Goal: Contribute content

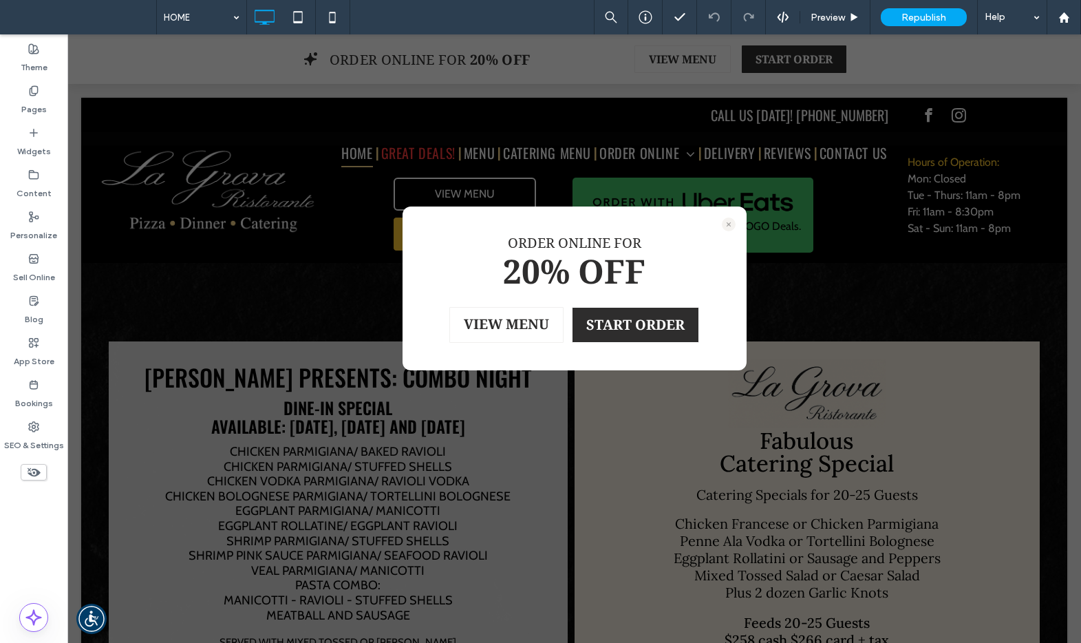
click at [722, 224] on icon at bounding box center [729, 224] width 14 height 14
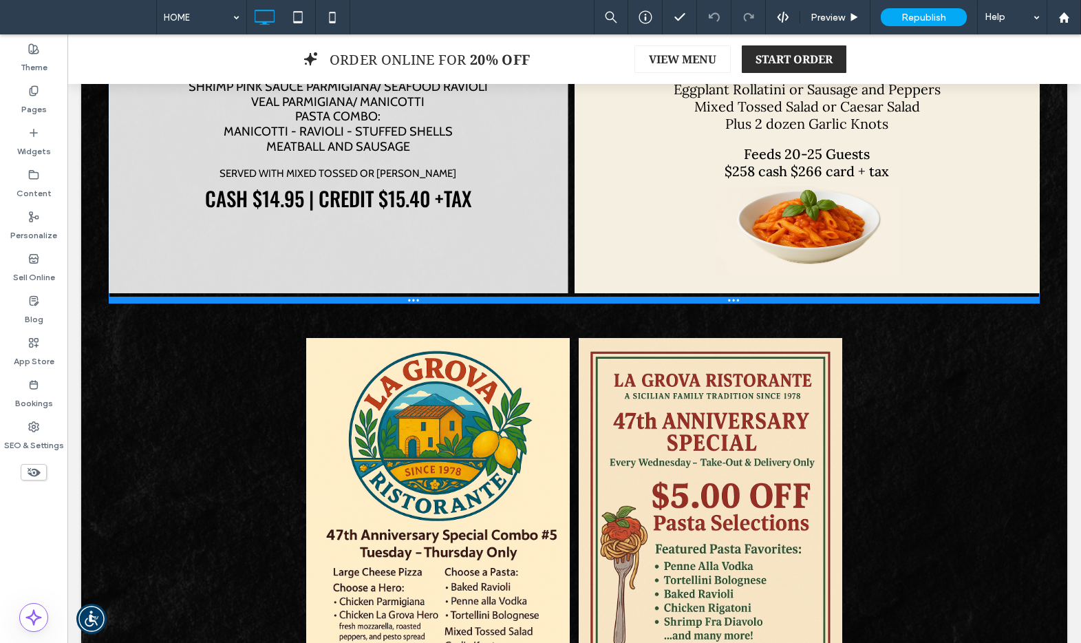
scroll to position [471, 0]
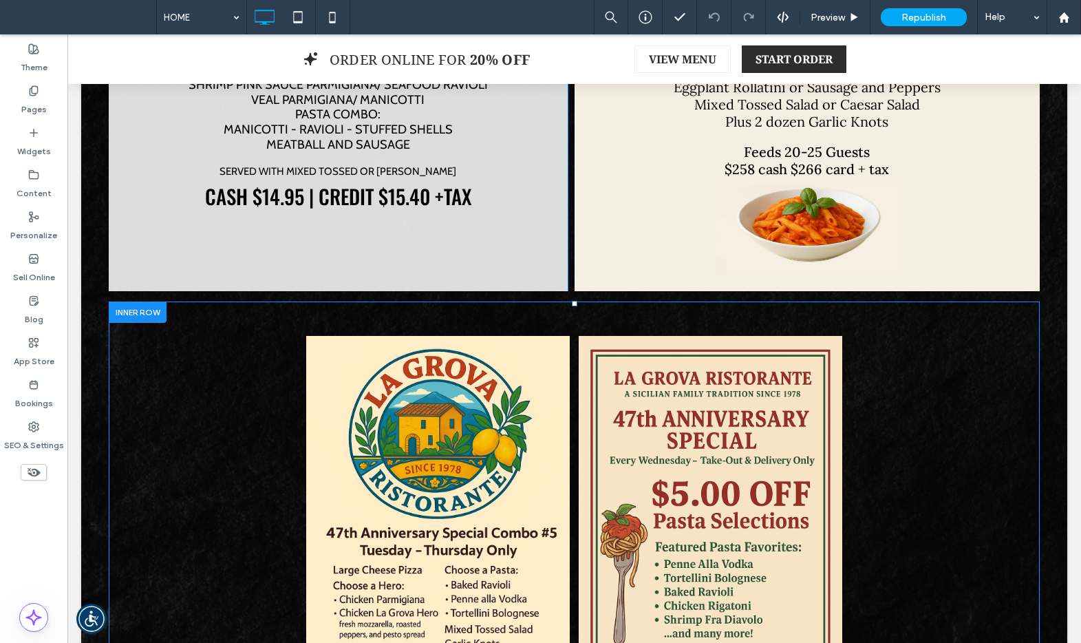
click at [141, 315] on div at bounding box center [138, 311] width 58 height 21
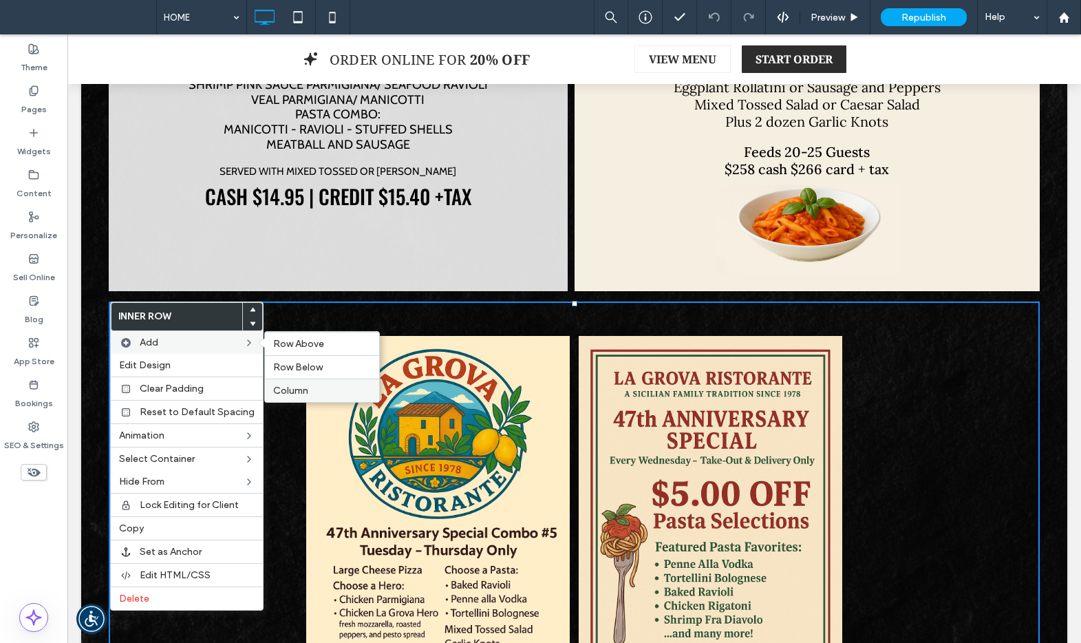
click at [323, 388] on label "Column" at bounding box center [322, 391] width 98 height 12
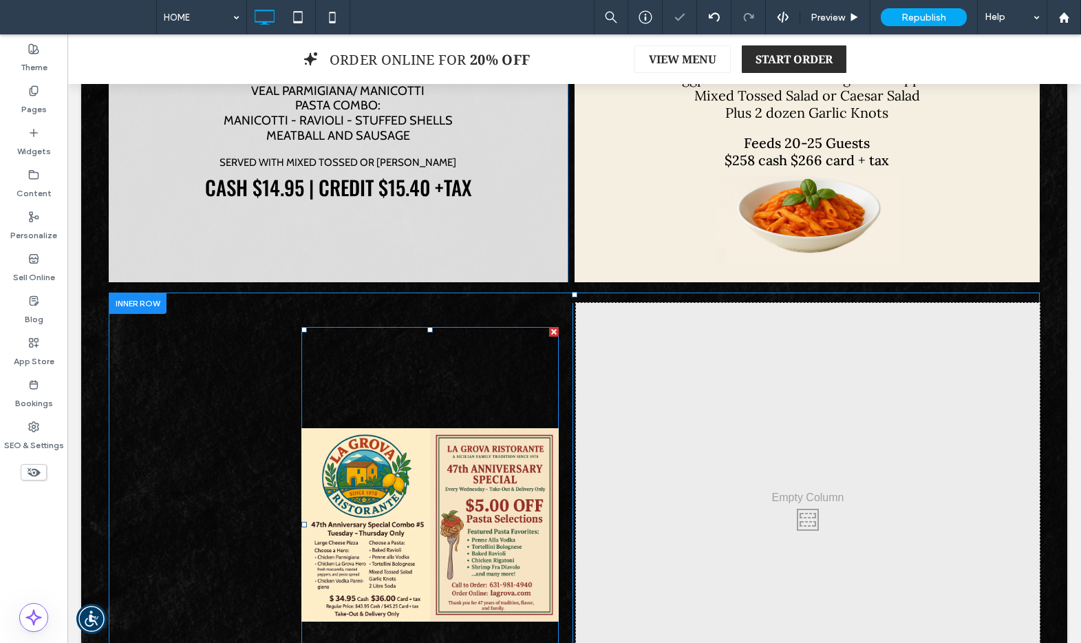
scroll to position [531, 0]
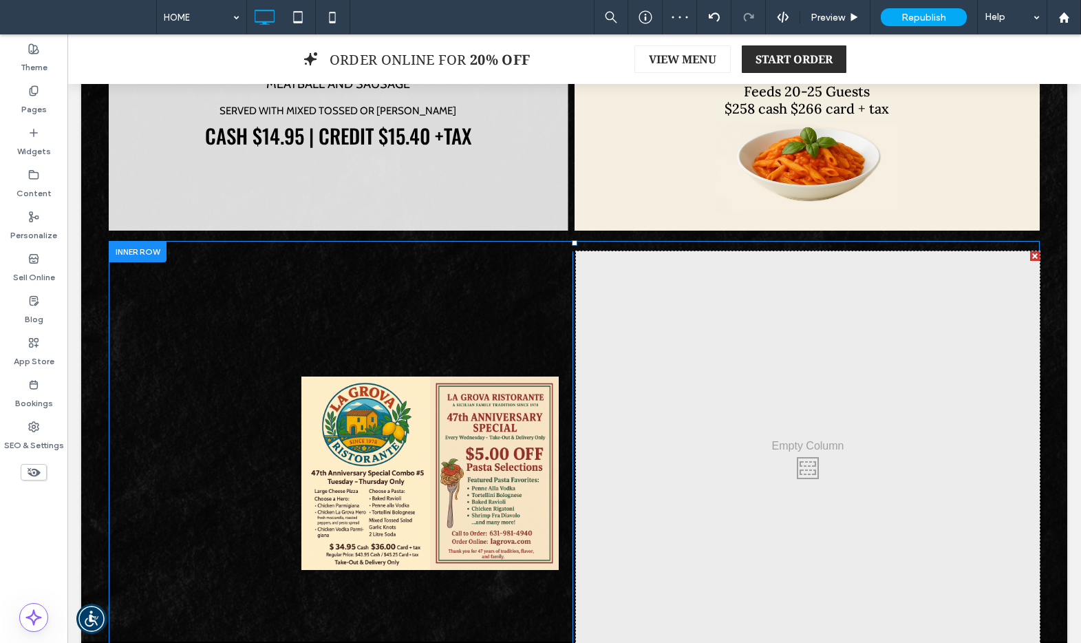
click at [1030, 253] on div at bounding box center [1035, 256] width 10 height 10
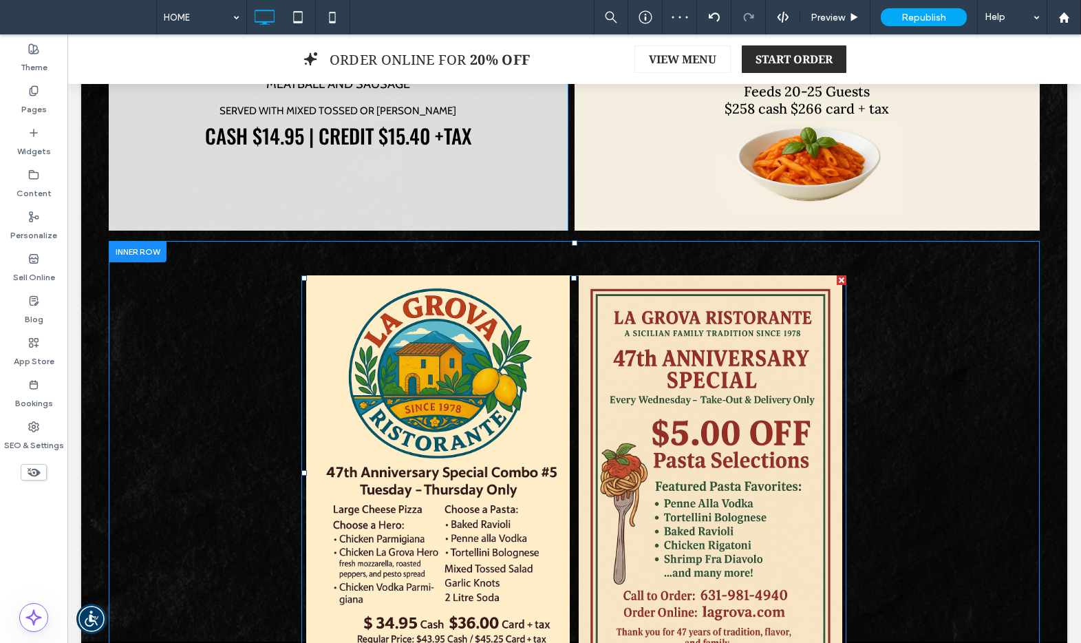
click at [721, 364] on link at bounding box center [710, 472] width 272 height 395
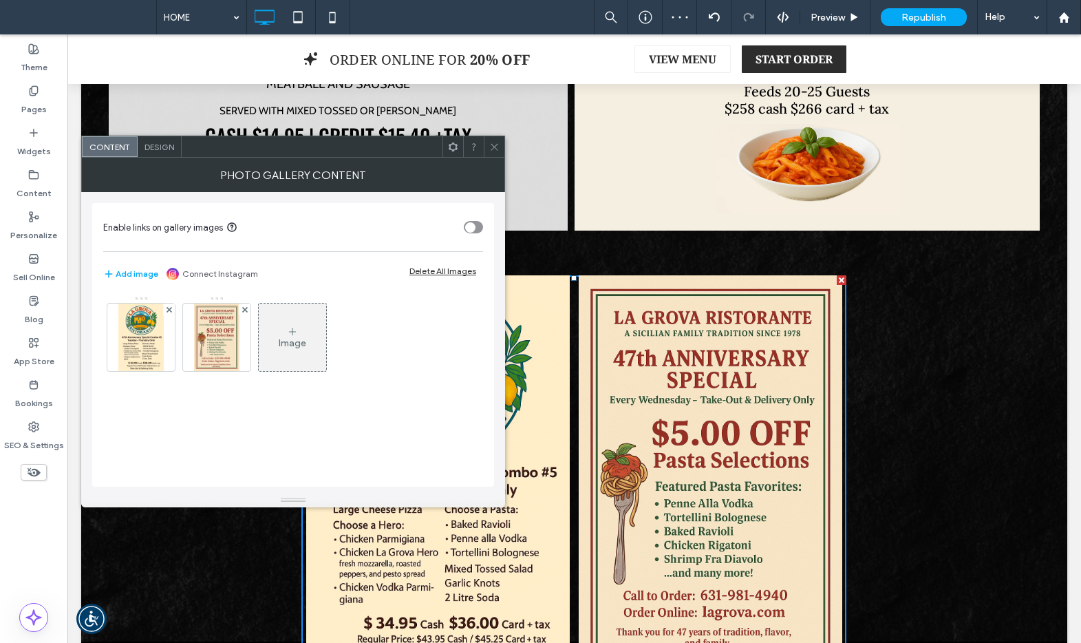
click at [281, 345] on div "Image" at bounding box center [293, 343] width 28 height 12
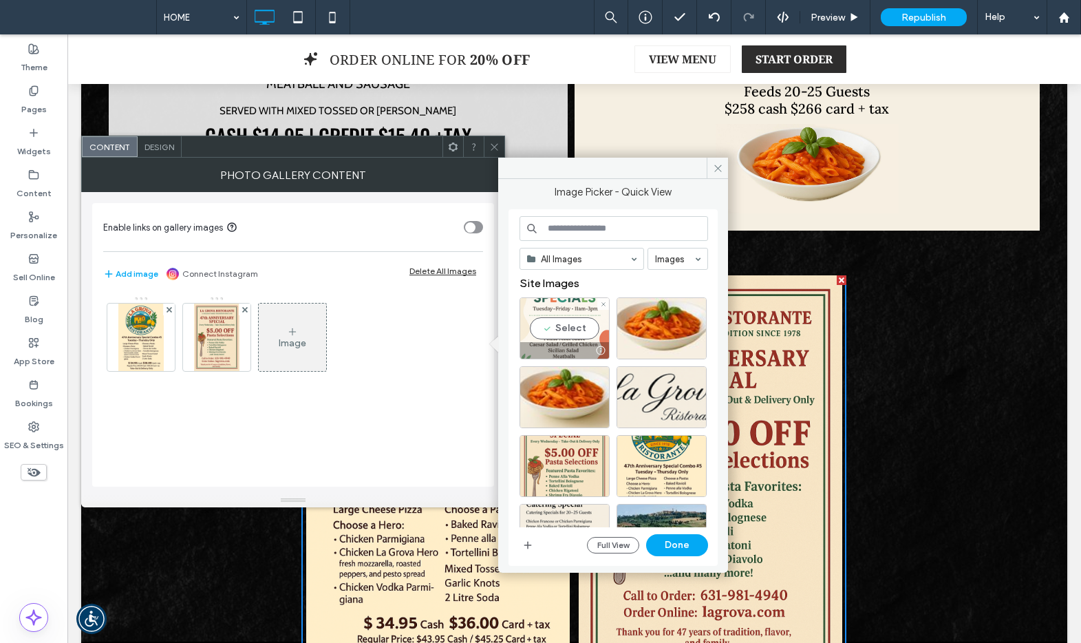
click at [549, 336] on div "Select" at bounding box center [564, 328] width 90 height 62
click at [689, 546] on button "Done" at bounding box center [677, 545] width 62 height 22
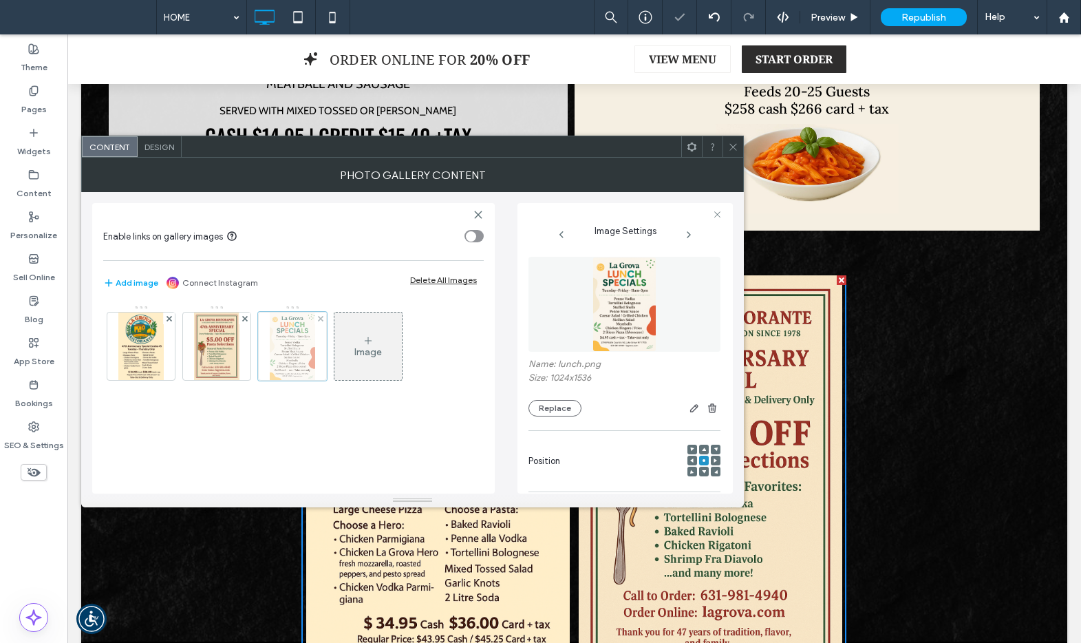
click at [280, 358] on div at bounding box center [292, 346] width 69 height 69
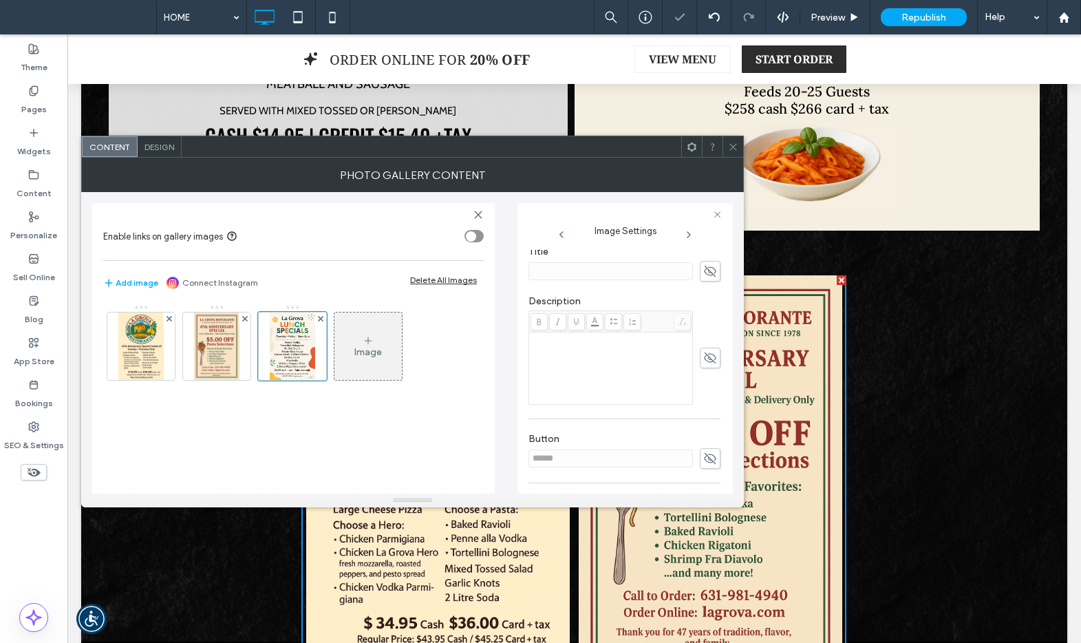
scroll to position [346, 0]
click at [599, 455] on textarea at bounding box center [624, 456] width 192 height 39
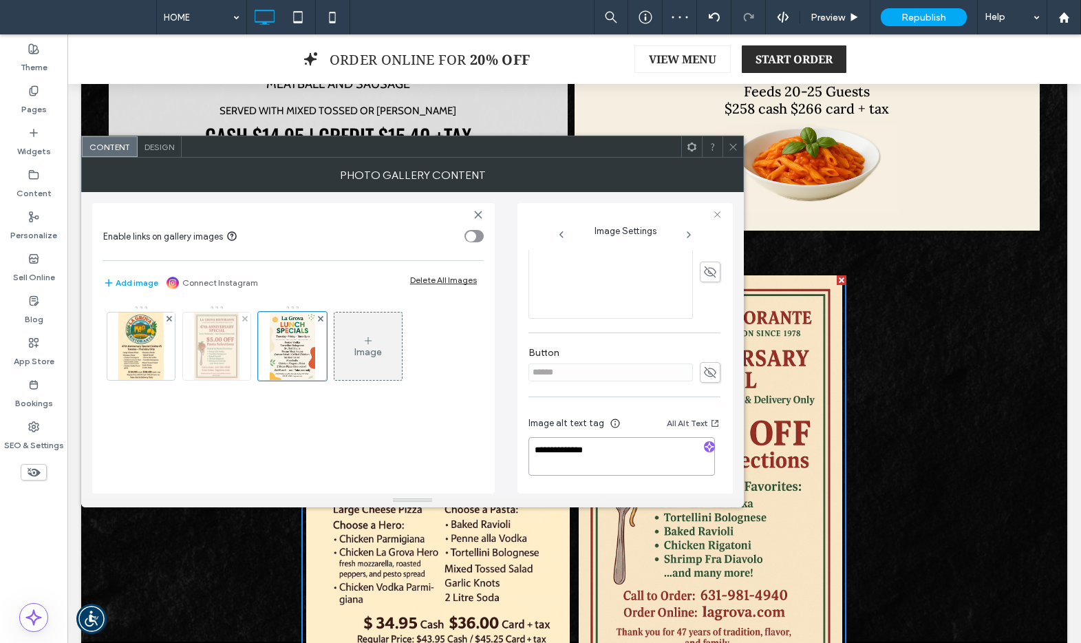
type textarea "**********"
click at [224, 341] on img at bounding box center [216, 345] width 45 height 67
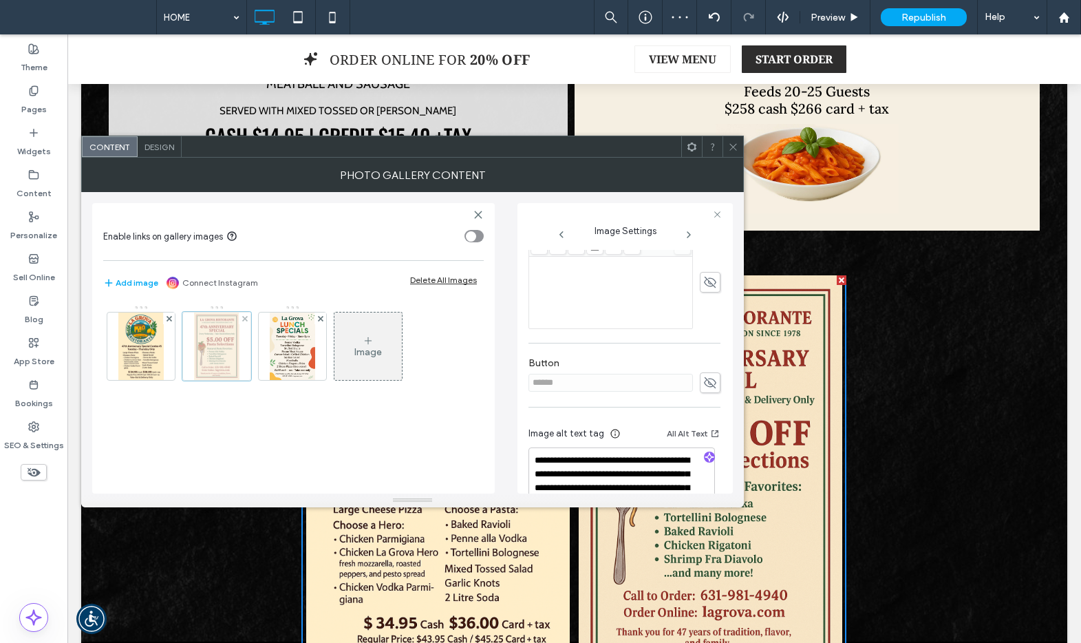
scroll to position [356, 0]
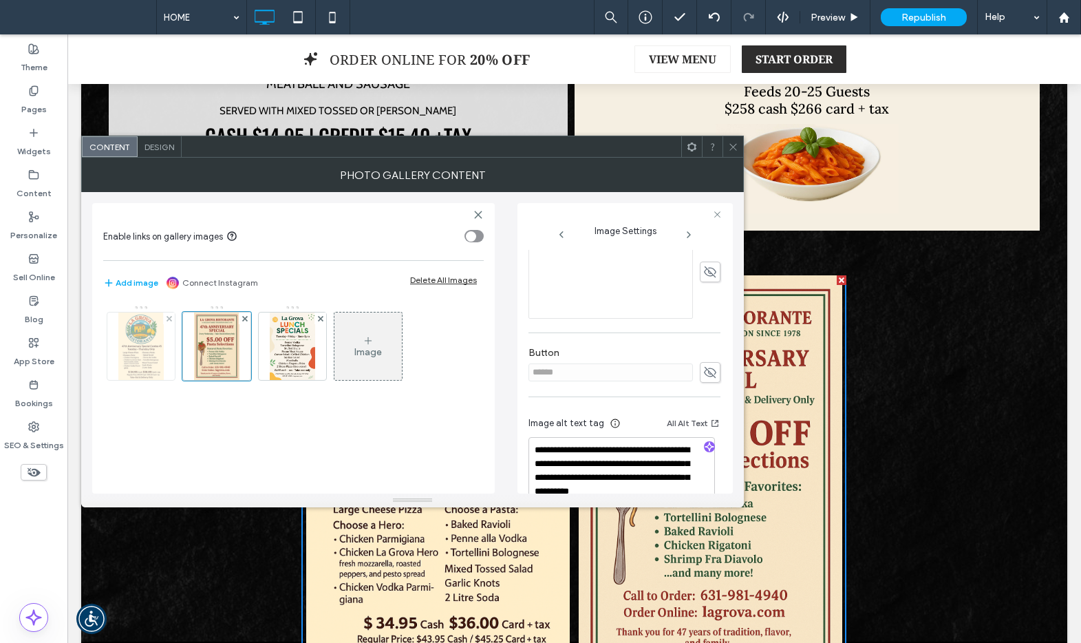
click at [153, 340] on img at bounding box center [140, 345] width 45 height 67
click at [144, 358] on div at bounding box center [141, 346] width 69 height 69
click at [139, 345] on div at bounding box center [141, 346] width 69 height 69
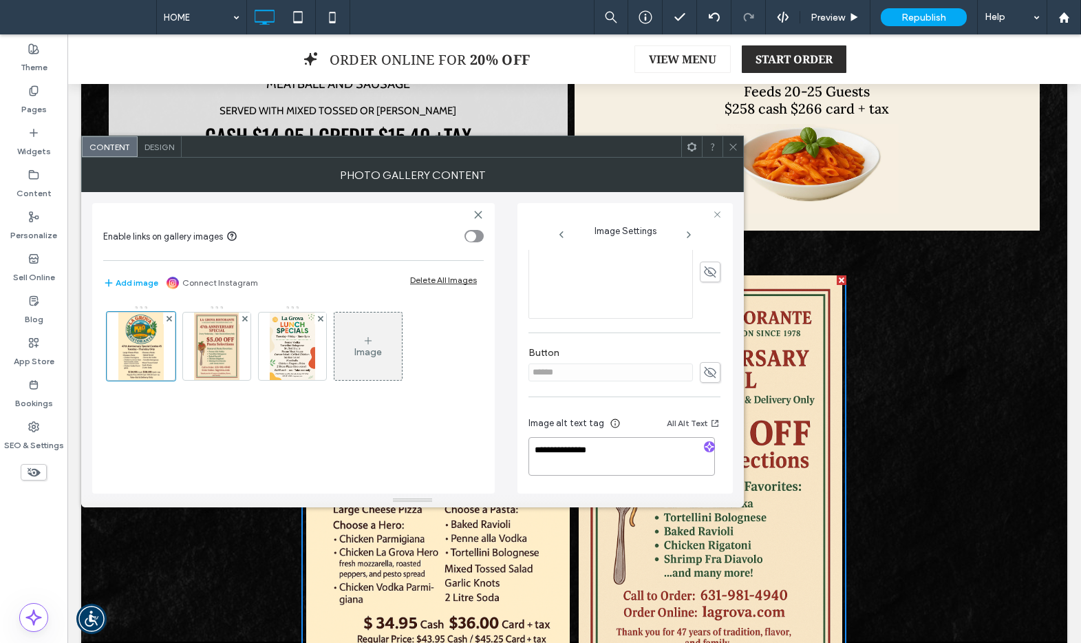
click at [611, 448] on textarea "**********" at bounding box center [621, 456] width 186 height 39
type textarea "**********"
click at [299, 427] on div "Image" at bounding box center [293, 392] width 380 height 189
click at [215, 361] on img at bounding box center [216, 345] width 45 height 67
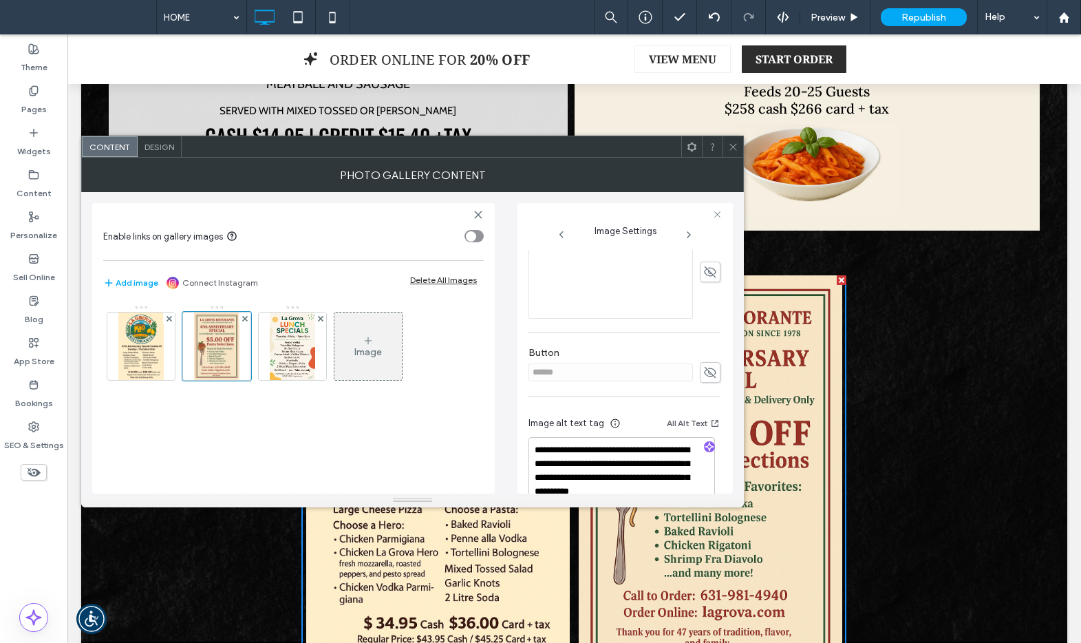
click at [733, 144] on icon at bounding box center [733, 147] width 10 height 10
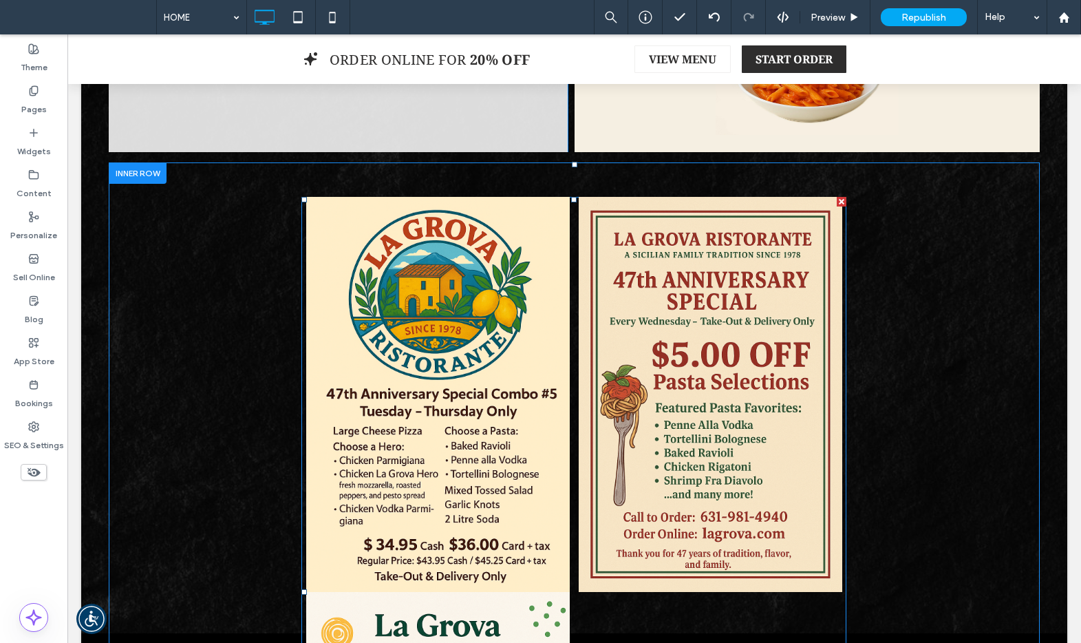
scroll to position [583, 0]
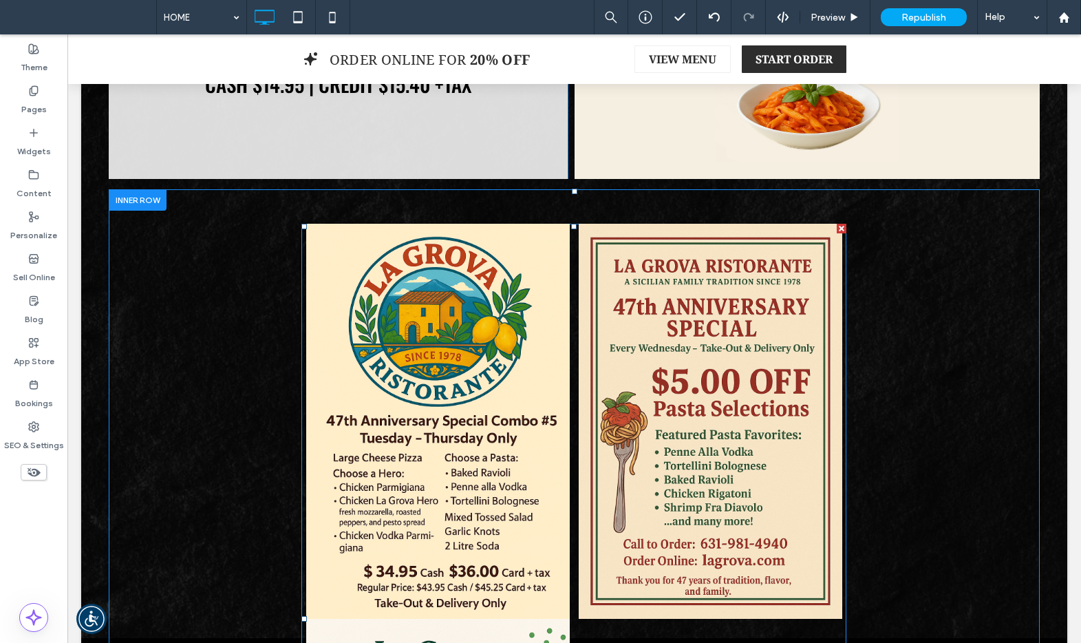
click at [555, 303] on link at bounding box center [437, 421] width 272 height 395
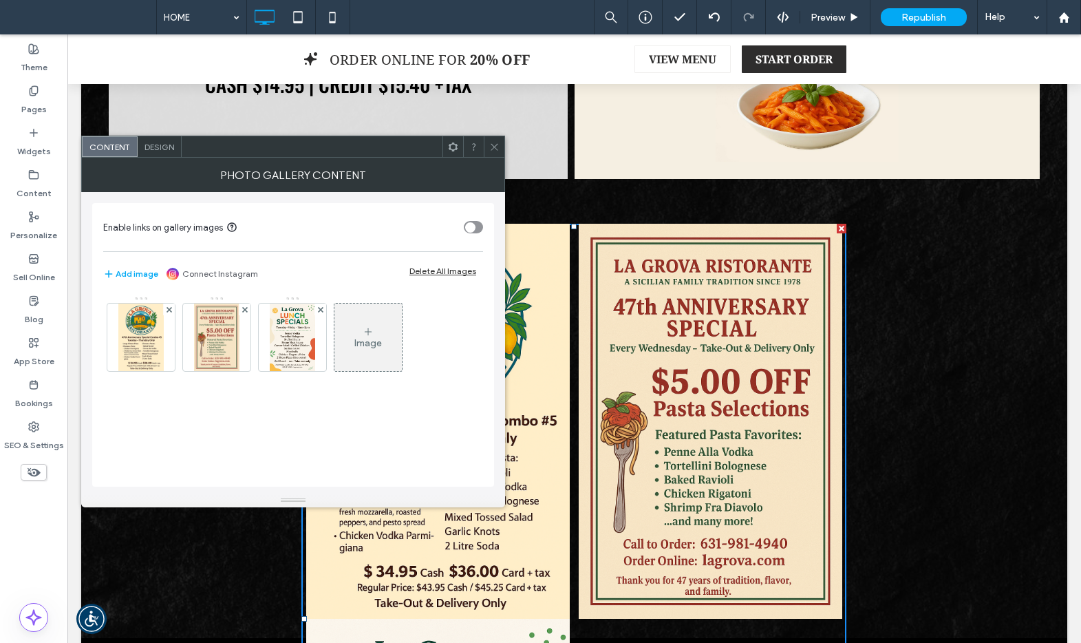
click at [150, 144] on span "Design" at bounding box center [159, 147] width 30 height 10
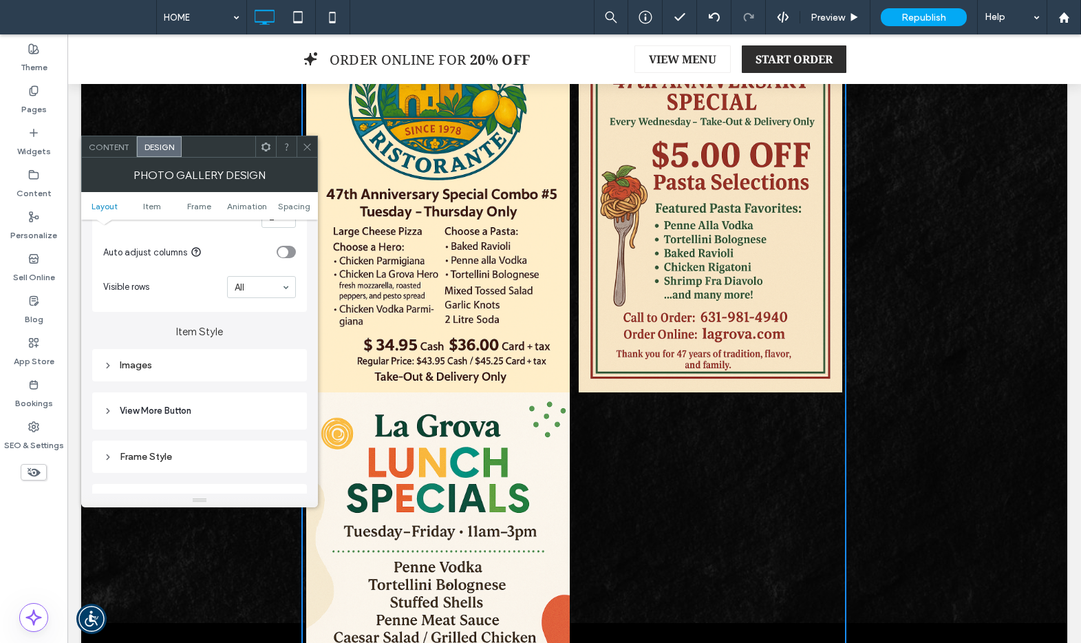
scroll to position [402, 0]
click at [205, 356] on div "Images" at bounding box center [199, 358] width 193 height 12
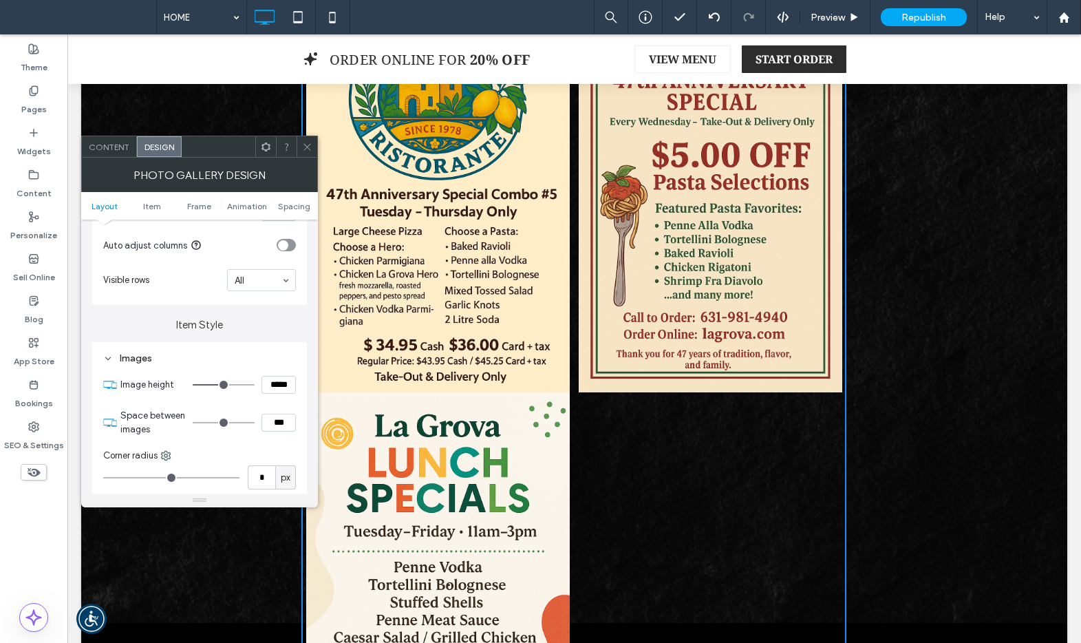
scroll to position [405, 0]
type input "*"
type input "***"
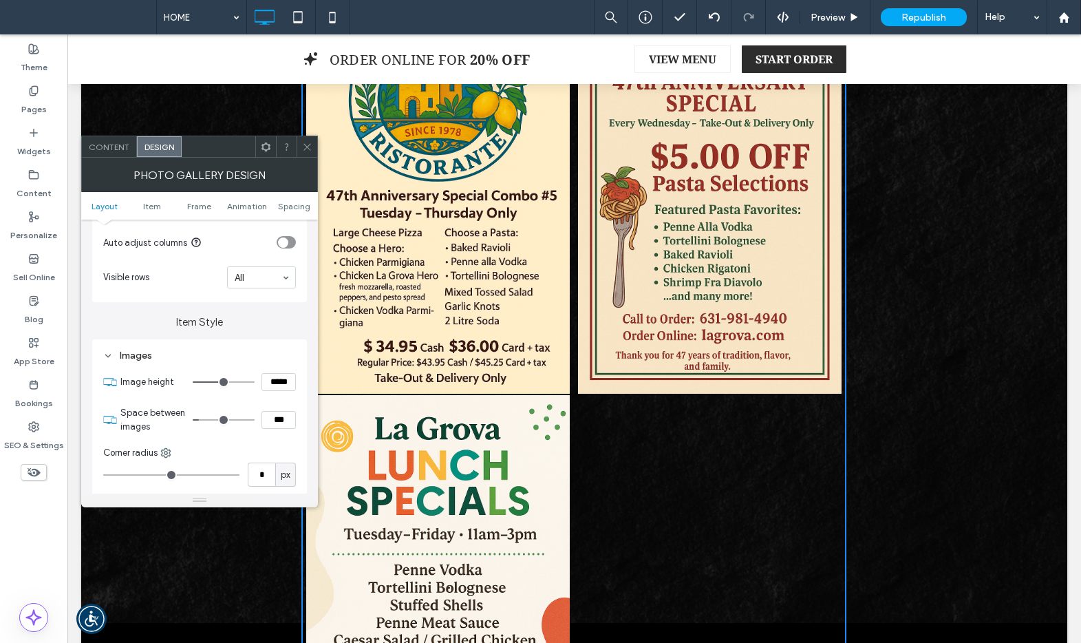
type input "*"
type input "***"
type input "*"
type input "***"
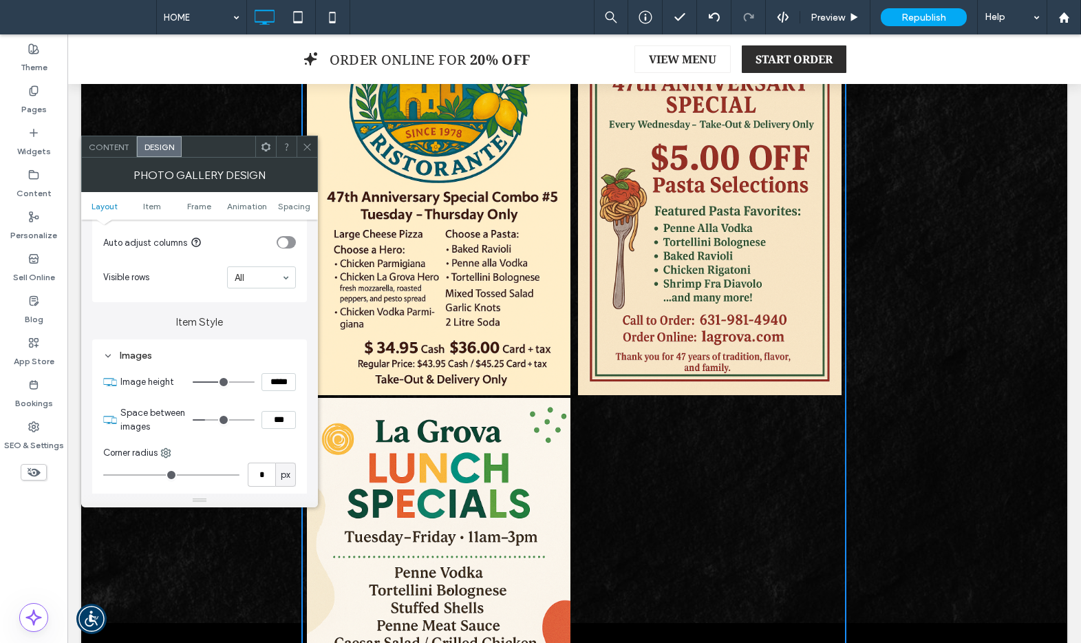
type input "*"
type input "***"
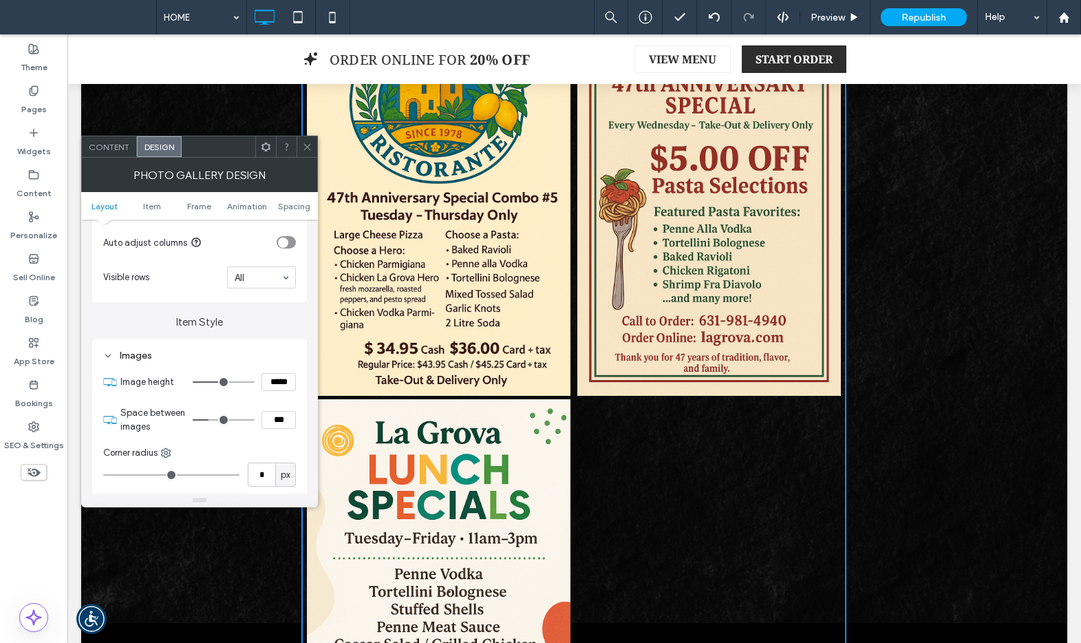
type input "*"
type input "***"
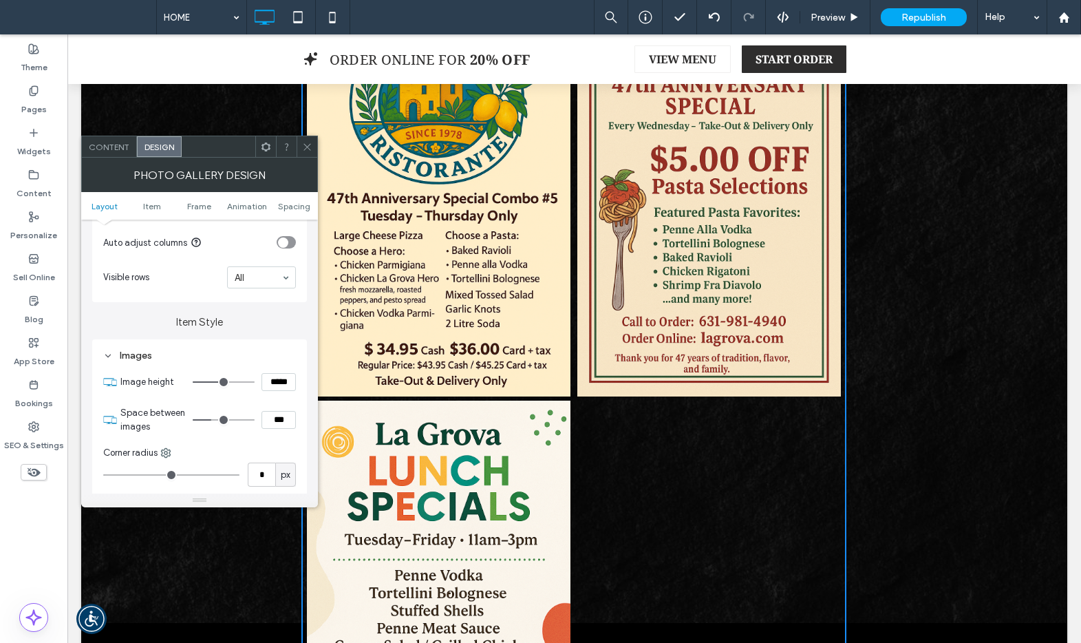
type input "*"
type input "***"
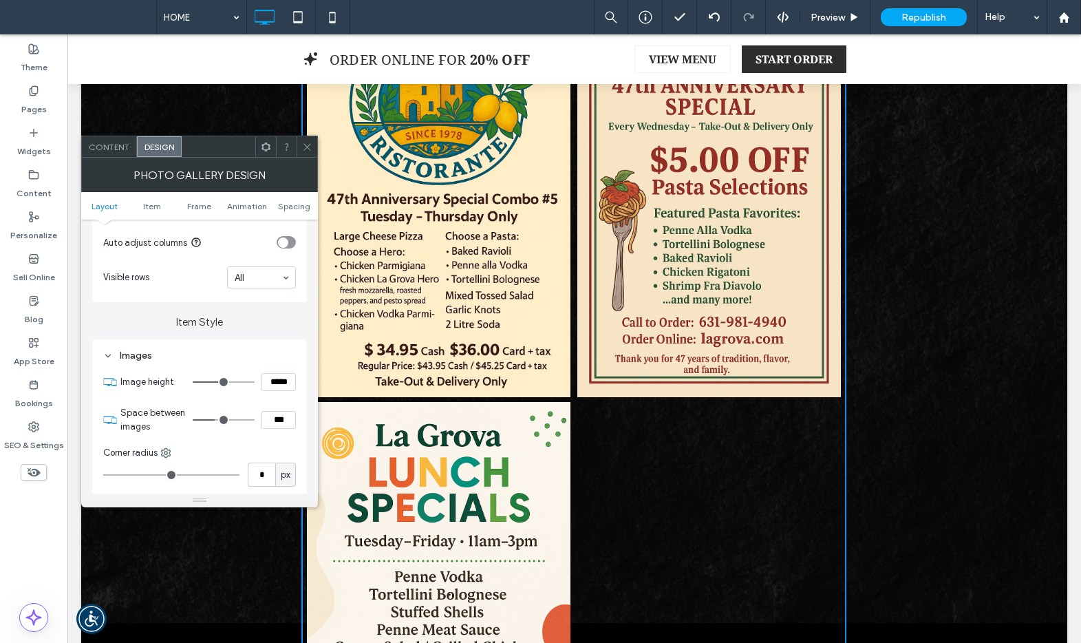
drag, startPoint x: 204, startPoint y: 420, endPoint x: 216, endPoint y: 418, distance: 11.9
type input "*"
click at [216, 419] on input "range" at bounding box center [224, 419] width 62 height 1
click at [308, 155] on span at bounding box center [307, 146] width 10 height 21
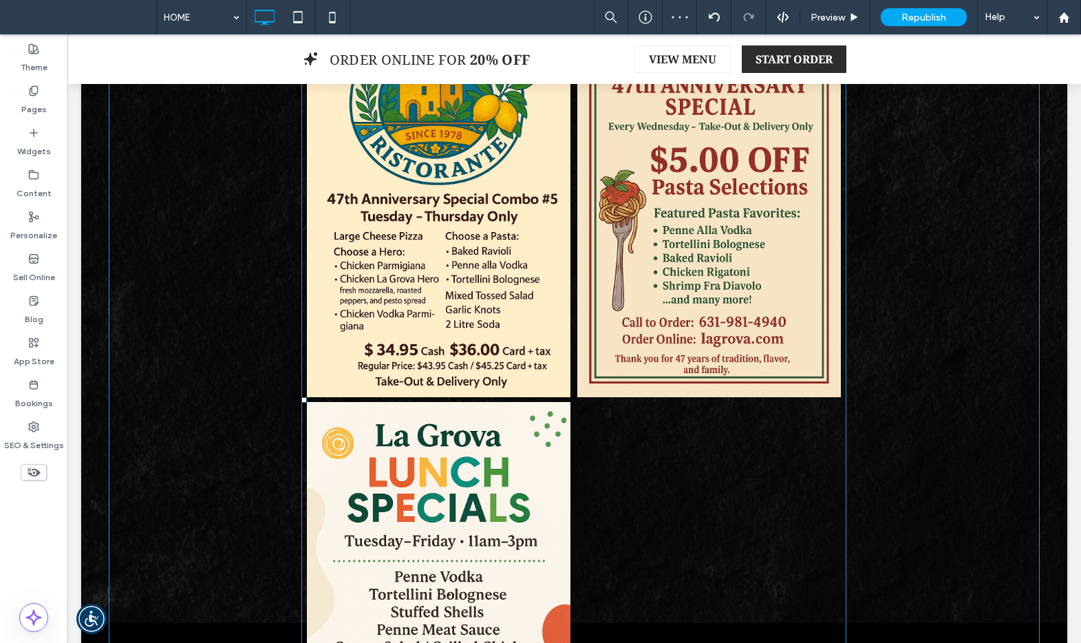
click at [438, 233] on link at bounding box center [439, 199] width 266 height 395
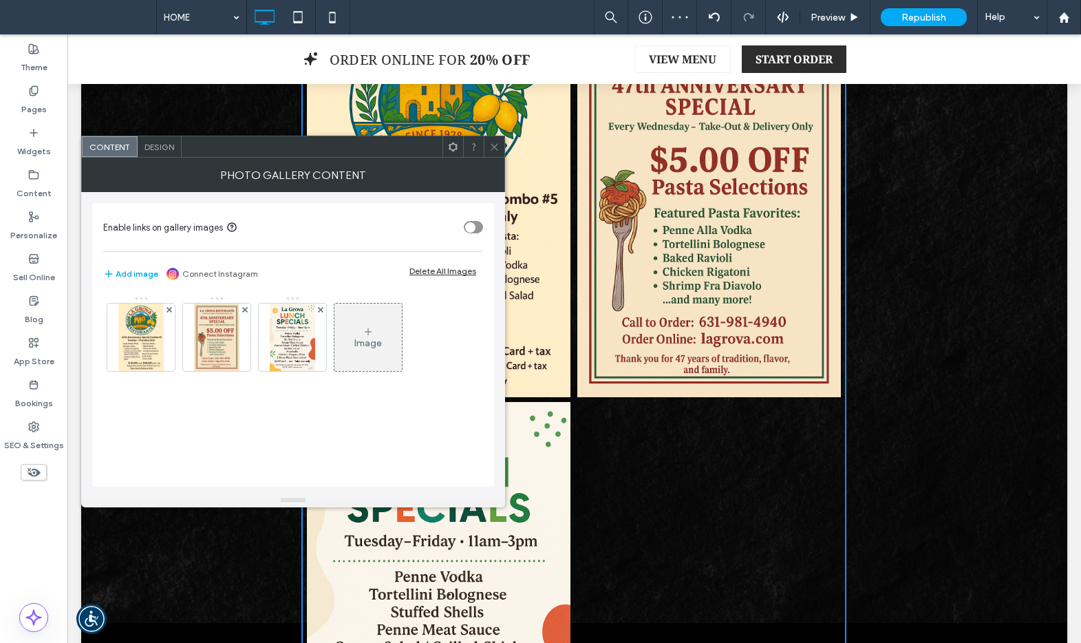
click at [164, 148] on span "Design" at bounding box center [159, 147] width 30 height 10
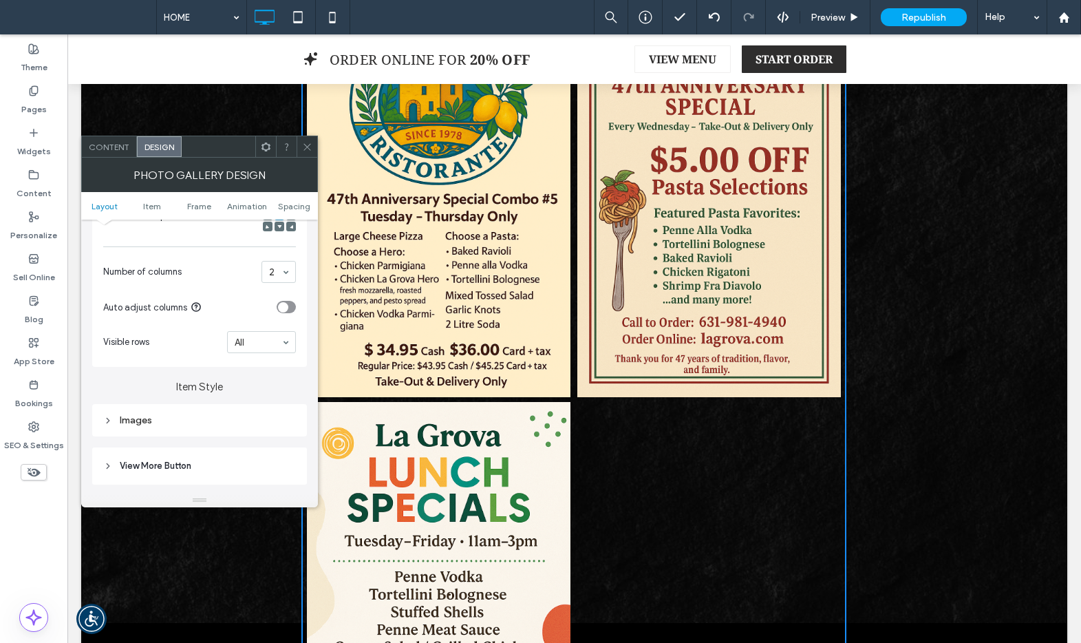
scroll to position [182, 0]
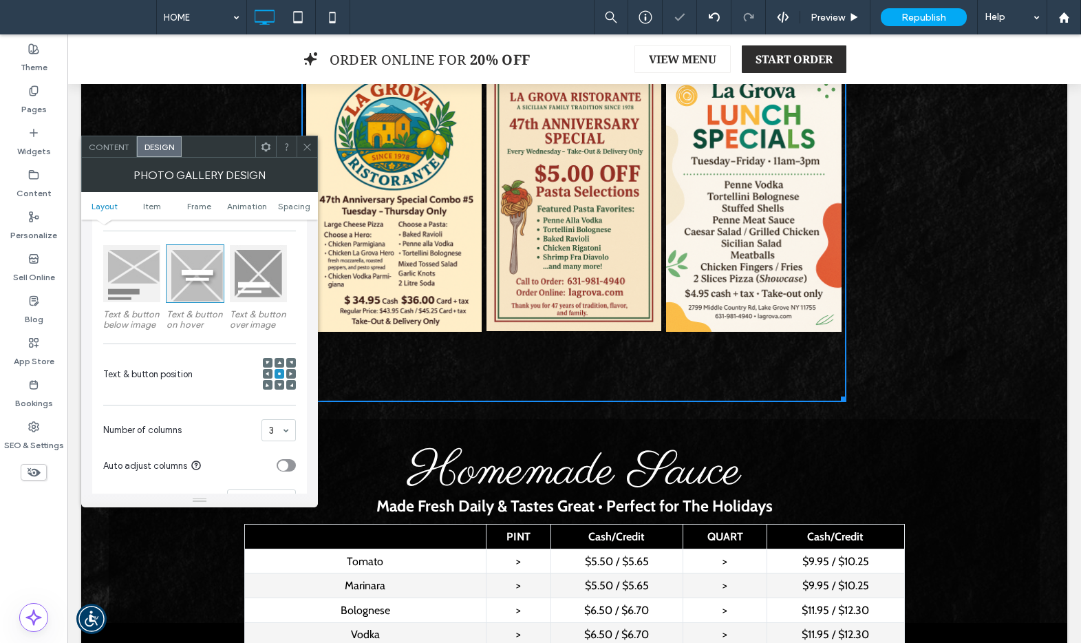
drag, startPoint x: 304, startPoint y: 147, endPoint x: 315, endPoint y: 153, distance: 12.6
click at [305, 148] on icon at bounding box center [307, 147] width 10 height 10
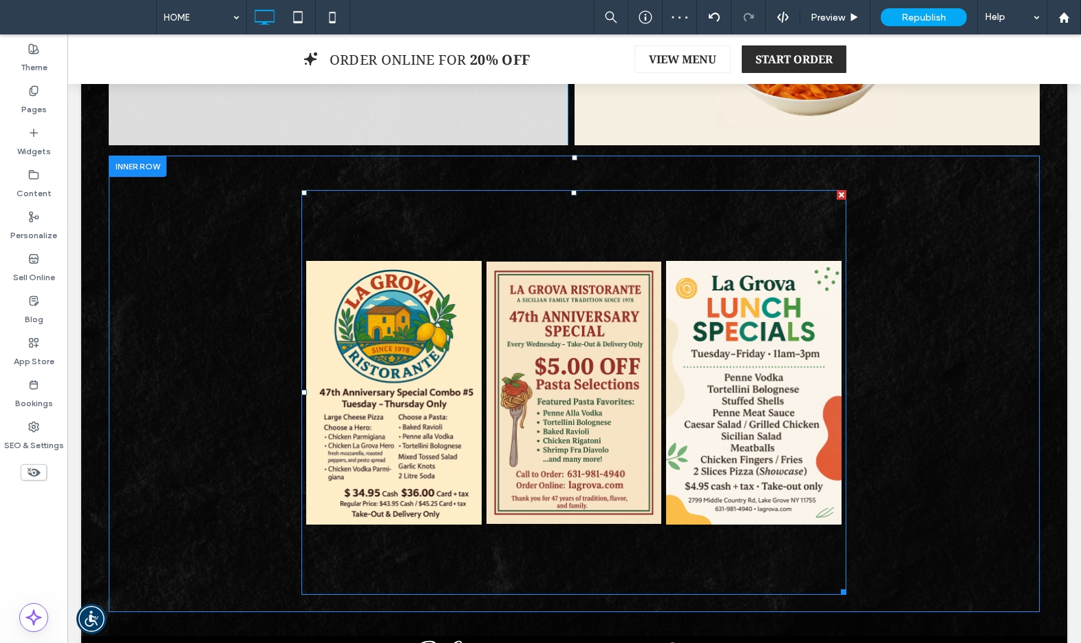
scroll to position [616, 0]
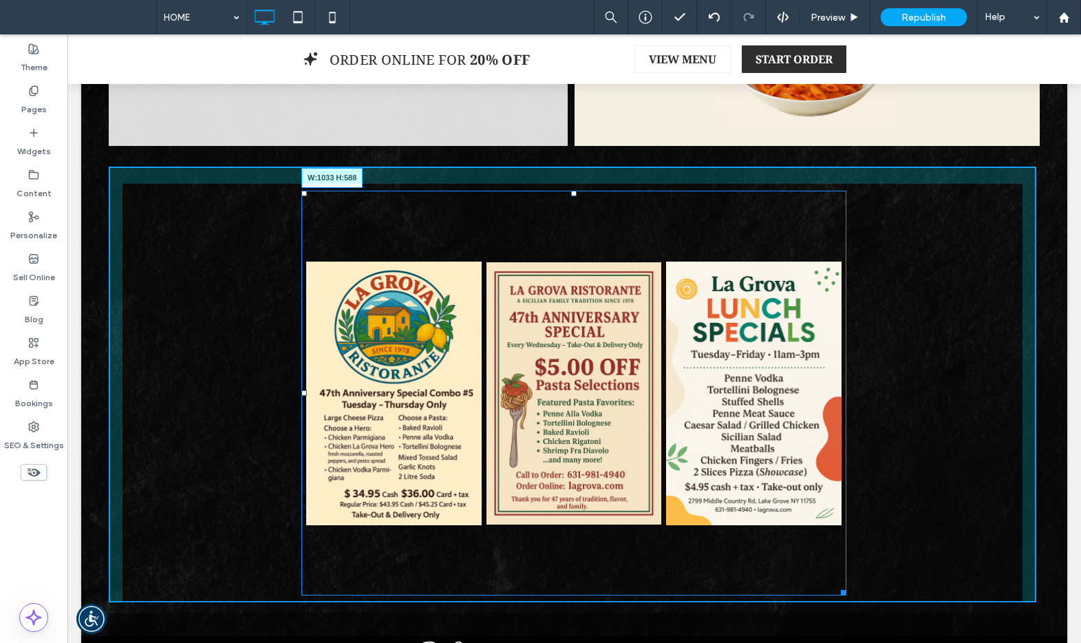
drag, startPoint x: 844, startPoint y: 587, endPoint x: 1053, endPoint y: 614, distance: 210.9
click at [1053, 614] on div "LA GROVA PRESENTS: COMBO NIGHT DINE-IN SPECIAL AVAILABLE: TUESDAY, WEDNESDAY AN…" at bounding box center [574, 234] width 986 height 1410
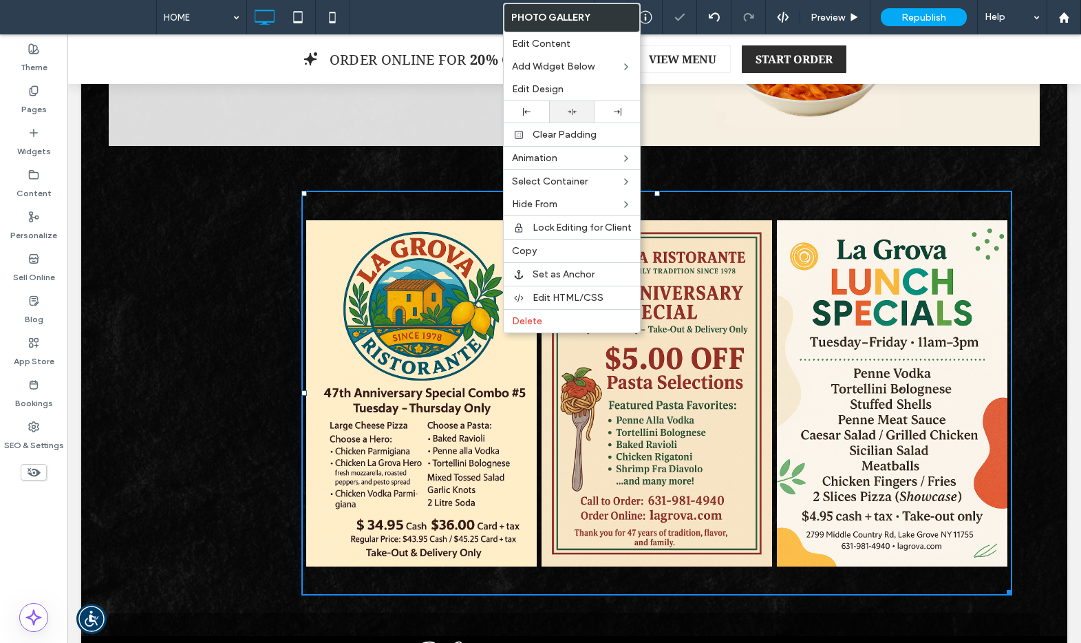
click at [572, 109] on icon at bounding box center [572, 111] width 9 height 9
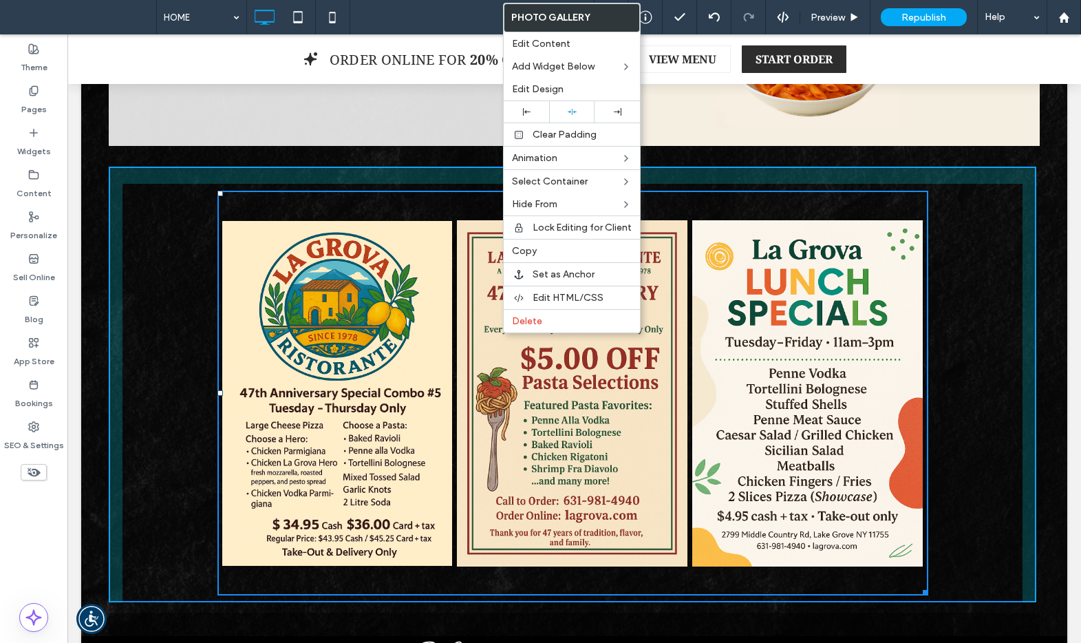
drag, startPoint x: 916, startPoint y: 592, endPoint x: 995, endPoint y: 621, distance: 83.8
click at [995, 621] on div "LA GROVA PRESENTS: COMBO NIGHT DINE-IN SPECIAL AVAILABLE: TUESDAY, WEDNESDAY AN…" at bounding box center [574, 309] width 931 height 1203
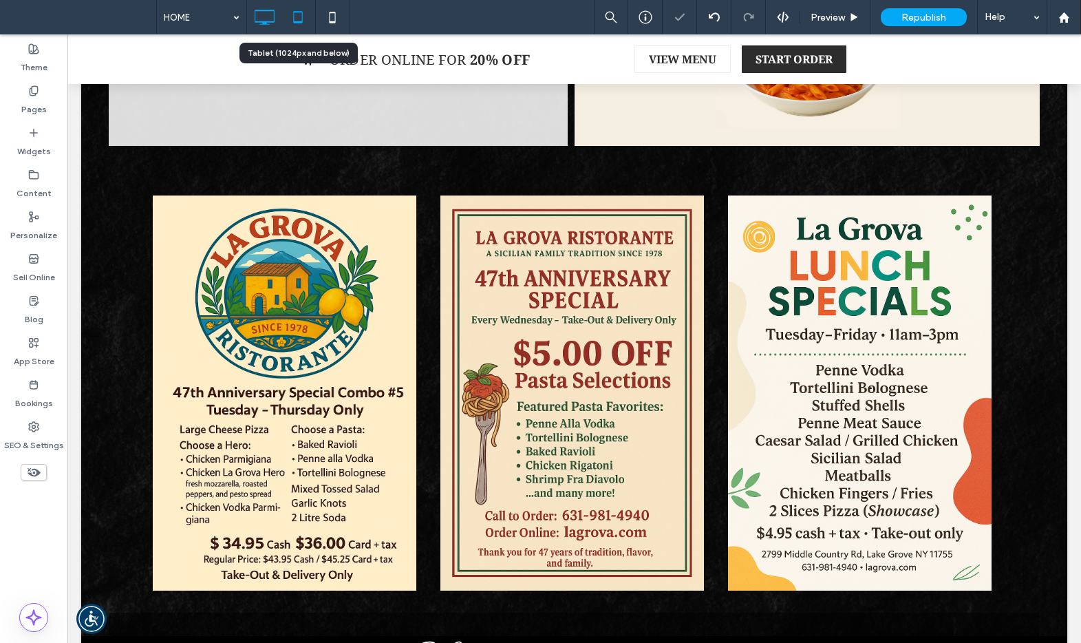
click at [294, 10] on icon at bounding box center [298, 17] width 28 height 28
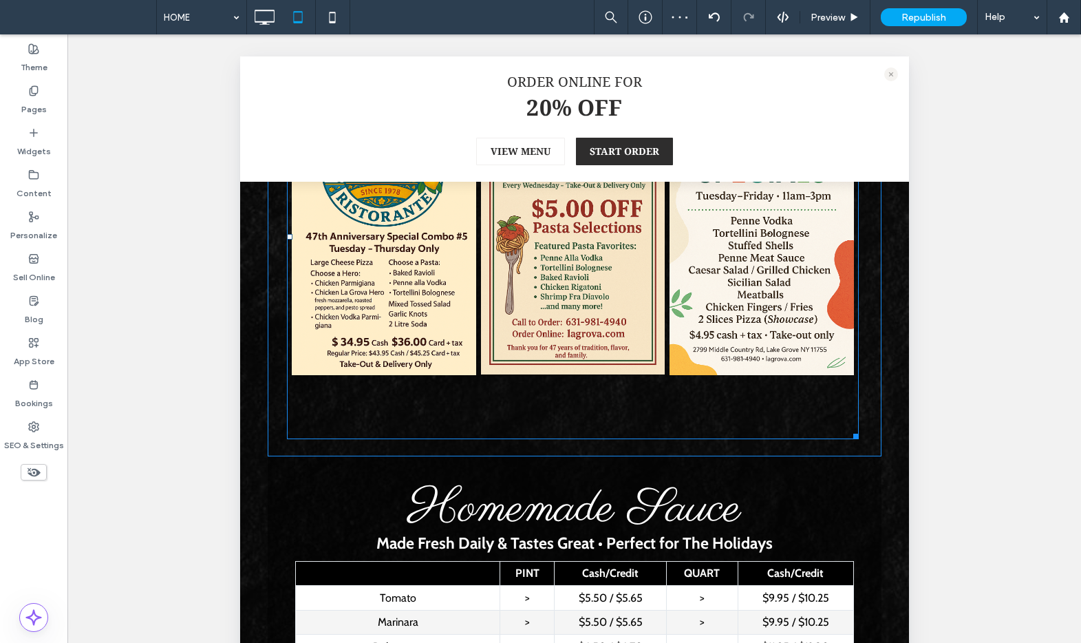
scroll to position [716, 0]
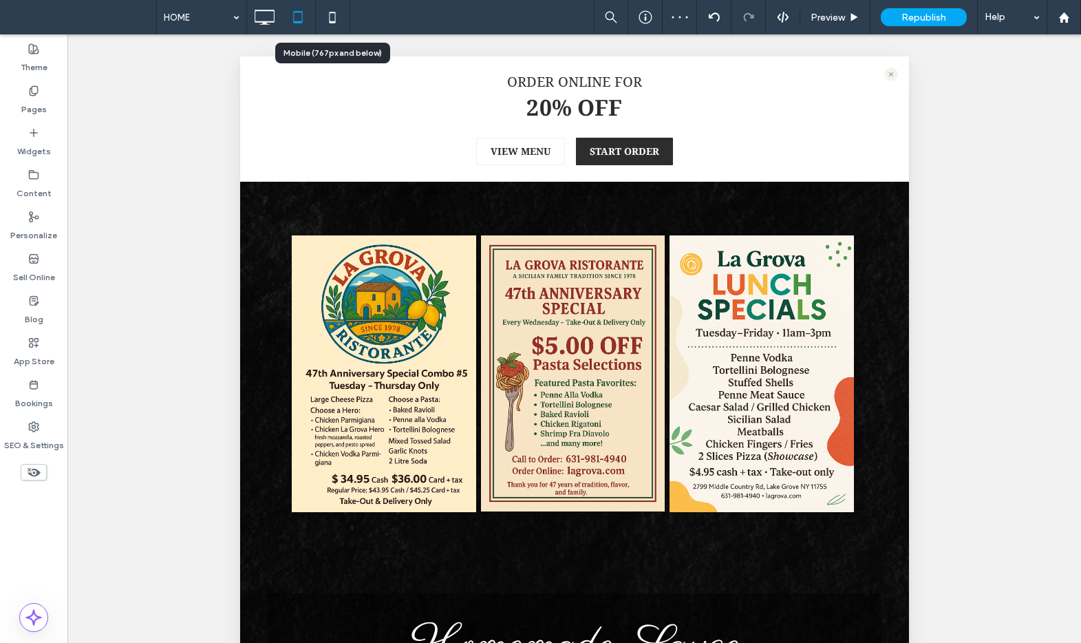
click at [328, 15] on icon at bounding box center [333, 17] width 28 height 28
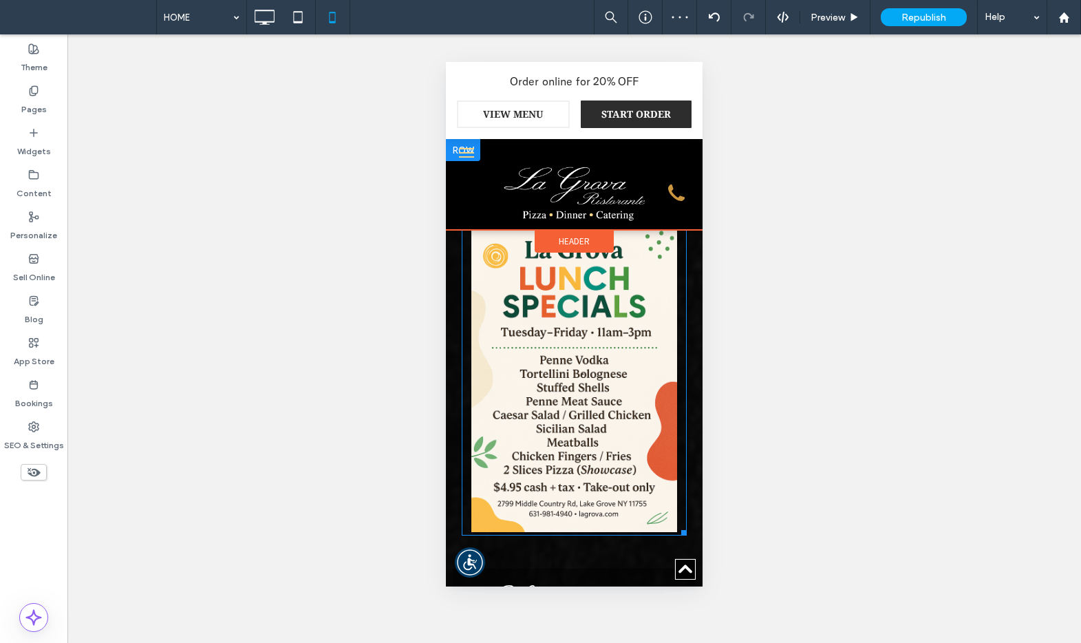
scroll to position [0, 0]
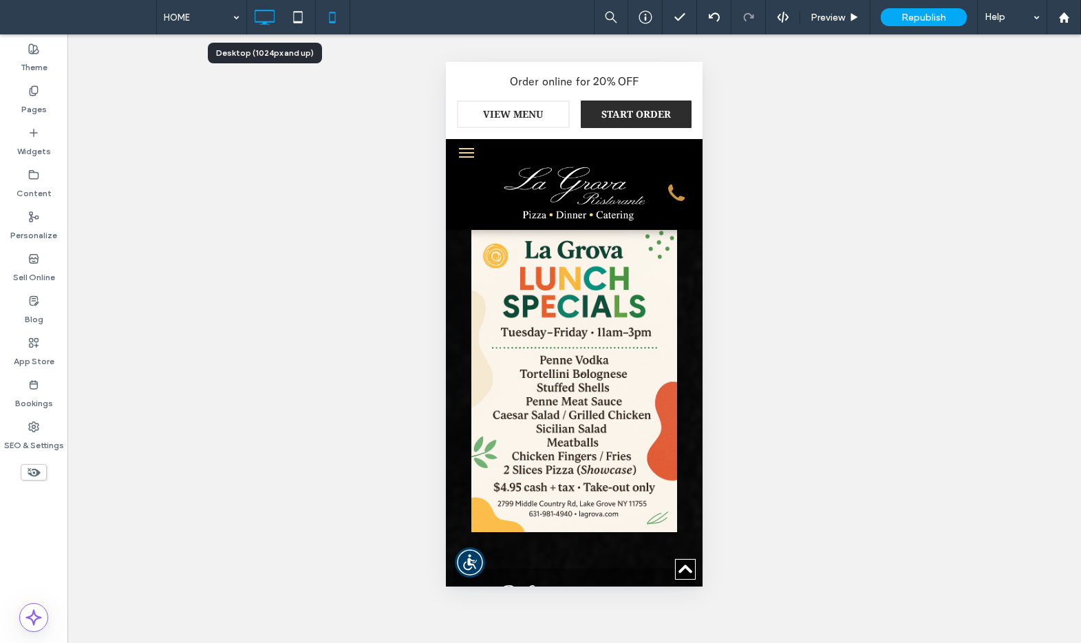
click at [258, 12] on icon at bounding box center [264, 17] width 28 height 28
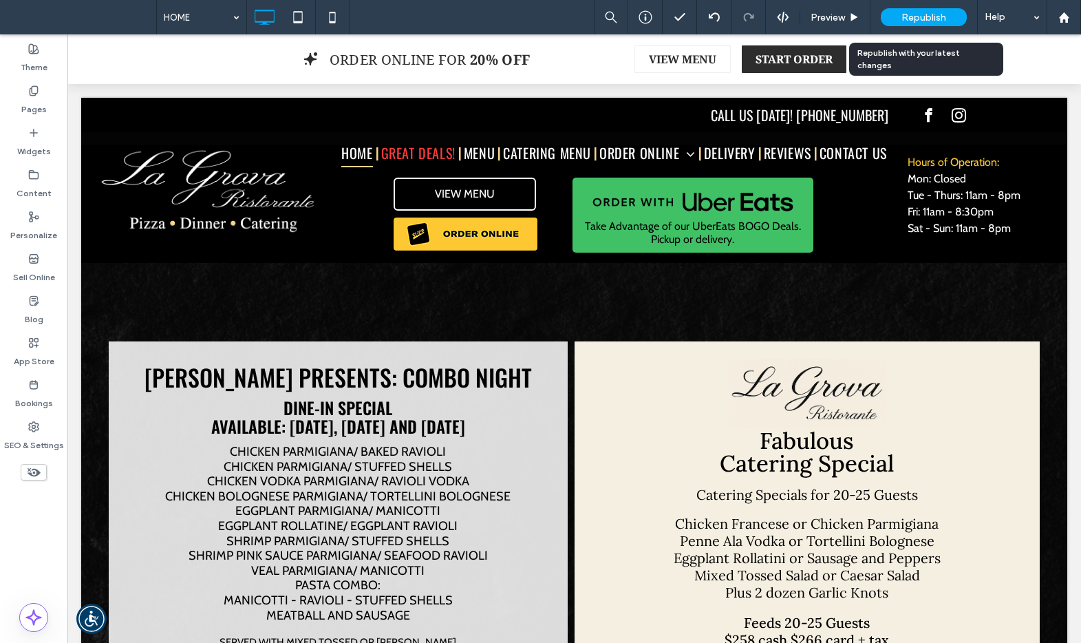
click at [941, 15] on span "Republish" at bounding box center [923, 18] width 45 height 12
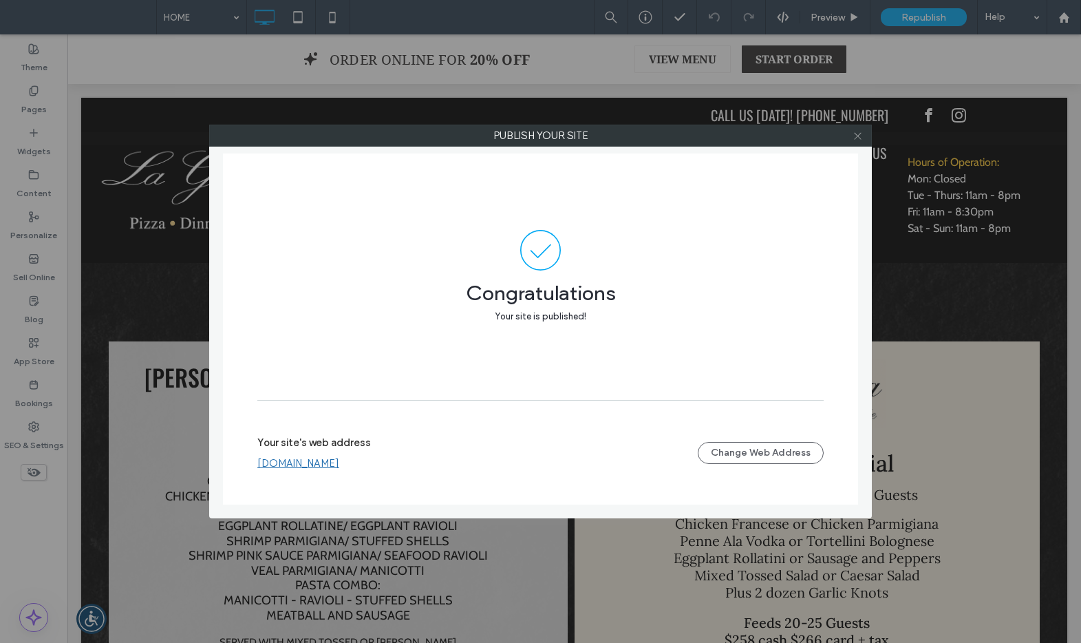
click at [858, 138] on icon at bounding box center [857, 136] width 10 height 10
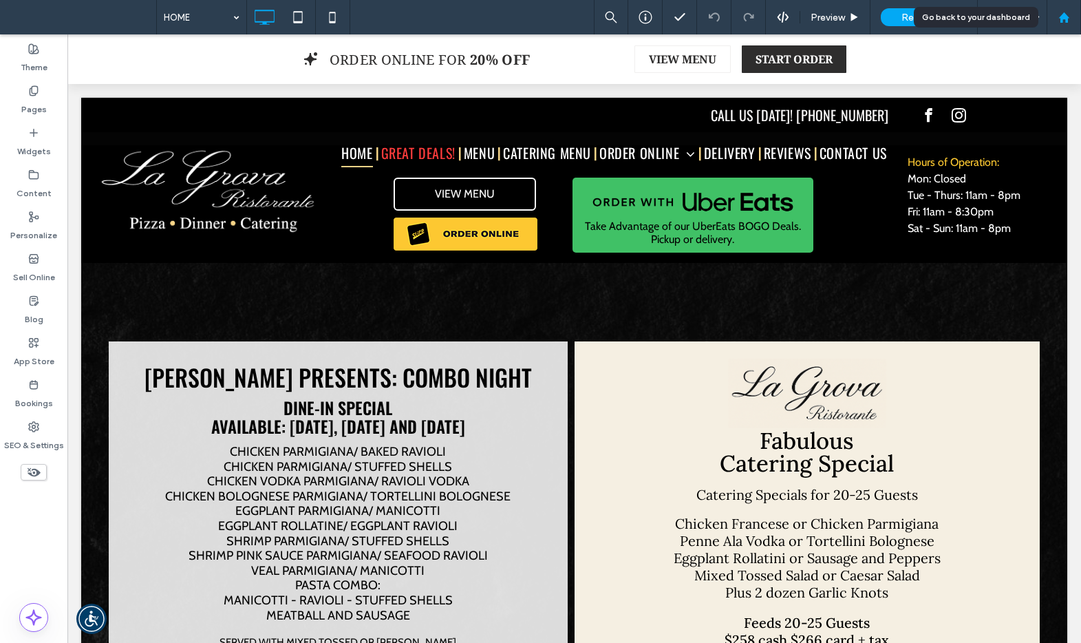
click at [1069, 17] on use at bounding box center [1063, 17] width 10 height 10
